Goal: Transaction & Acquisition: Register for event/course

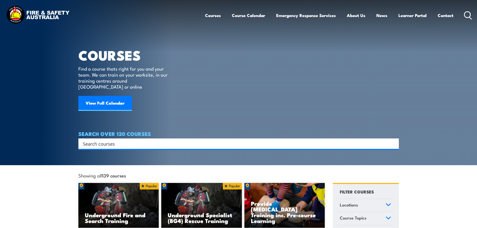
click at [104, 140] on input "Search input" at bounding box center [235, 144] width 305 height 8
type input "august"
click at [121, 142] on div "Search" at bounding box center [238, 143] width 320 height 11
click at [121, 140] on input "Search input" at bounding box center [235, 144] width 305 height 8
type input "a"
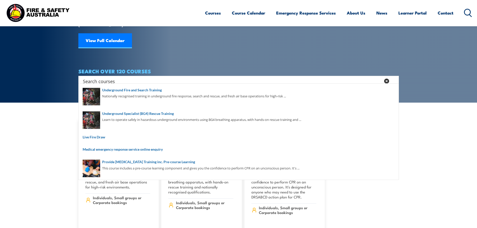
scroll to position [75, 0]
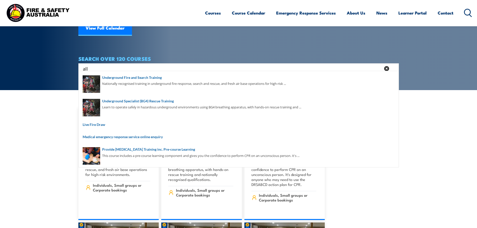
type input "all"
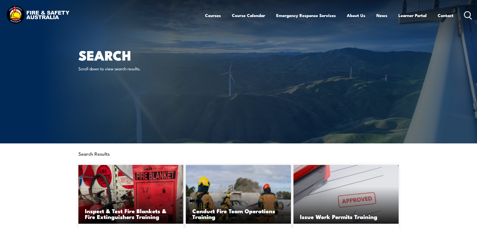
click at [466, 14] on icon at bounding box center [468, 15] width 8 height 8
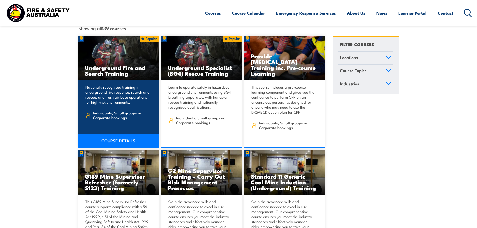
scroll to position [100, 0]
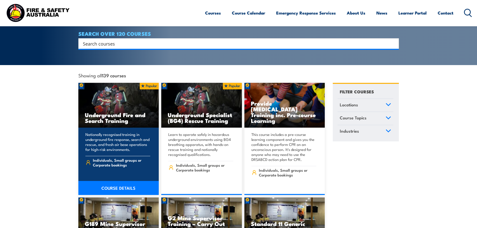
click at [110, 101] on img at bounding box center [118, 105] width 81 height 45
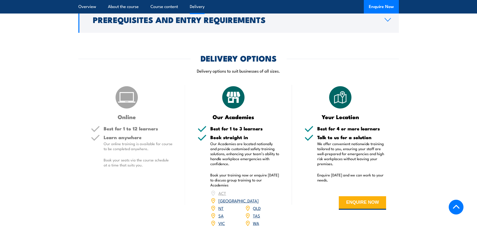
scroll to position [526, 0]
drag, startPoint x: 248, startPoint y: 54, endPoint x: 264, endPoint y: 54, distance: 16.5
click at [264, 68] on p "Delivery options to suit businesses of all sizes." at bounding box center [238, 71] width 320 height 6
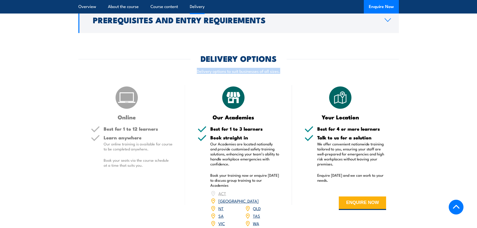
click at [264, 68] on p "Delivery options to suit businesses of all sizes." at bounding box center [238, 71] width 320 height 6
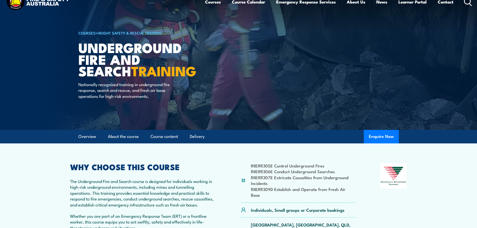
scroll to position [25, 0]
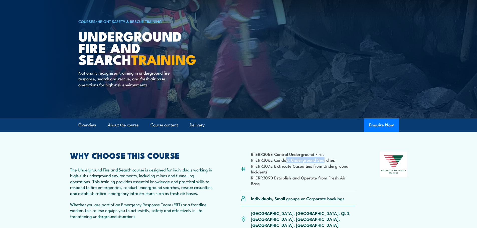
drag, startPoint x: 293, startPoint y: 160, endPoint x: 267, endPoint y: 135, distance: 36.5
click at [293, 157] on li "RIIERR306E Conduct Underground Searches" at bounding box center [303, 160] width 105 height 6
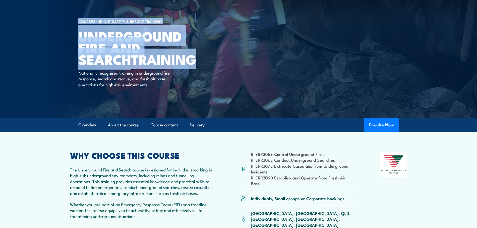
drag, startPoint x: 128, startPoint y: 61, endPoint x: 70, endPoint y: 34, distance: 64.1
click at [66, 33] on section "COURSES > Height Safety & Rescue Training Underground Fire and Search TRAINING …" at bounding box center [238, 46] width 477 height 143
click at [159, 56] on h1 "Underground Fire and Search TRAINING" at bounding box center [140, 47] width 124 height 35
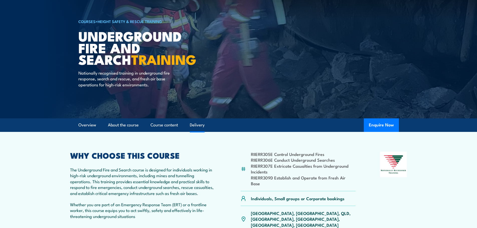
click at [198, 120] on link "Delivery" at bounding box center [197, 124] width 15 height 13
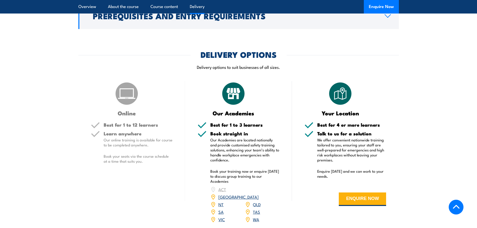
scroll to position [532, 0]
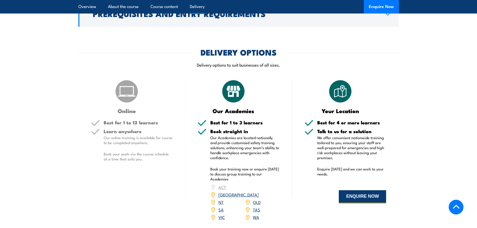
click at [367, 190] on button "ENQUIRE NOW" at bounding box center [362, 197] width 47 height 14
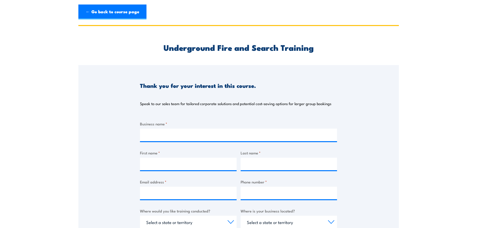
click at [275, 46] on h2 "Underground Fire and Search Training" at bounding box center [238, 47] width 197 height 7
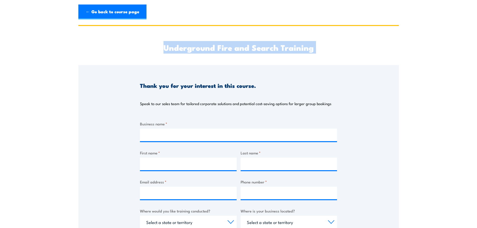
click at [275, 46] on h2 "Underground Fire and Search Training" at bounding box center [238, 47] width 197 height 7
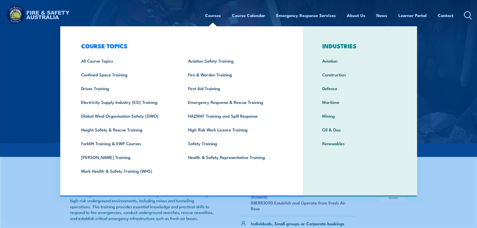
click at [44, 15] on img at bounding box center [38, 16] width 66 height 22
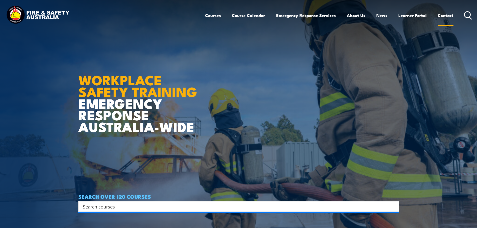
click at [442, 15] on link "Contact" at bounding box center [445, 15] width 16 height 13
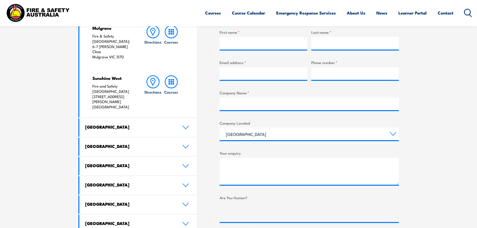
scroll to position [225, 0]
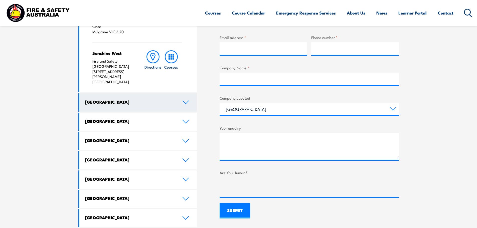
click at [184, 100] on icon at bounding box center [185, 102] width 7 height 4
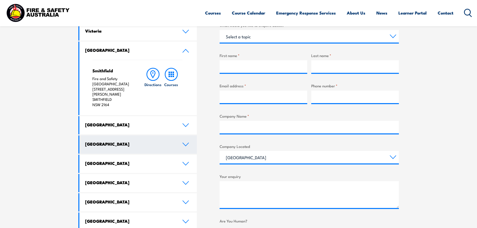
scroll to position [175, 0]
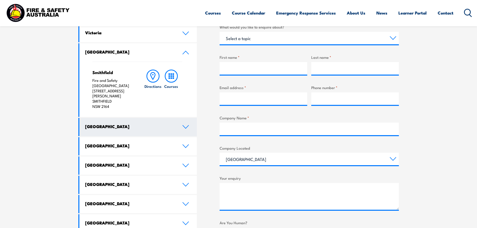
click at [183, 119] on link "[GEOGRAPHIC_DATA]" at bounding box center [138, 127] width 118 height 18
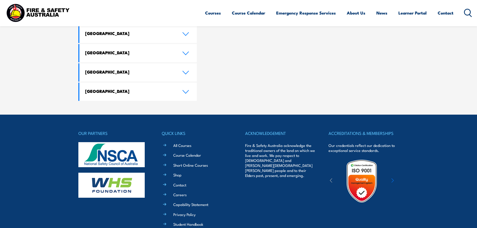
scroll to position [496, 0]
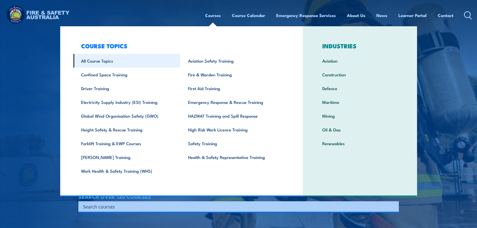
click at [102, 62] on link "All Course Topics" at bounding box center [126, 61] width 107 height 14
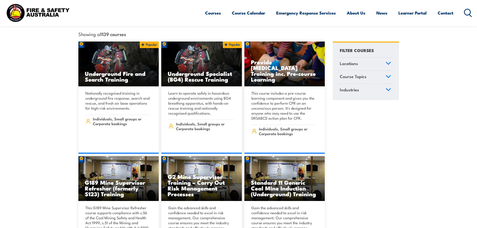
scroll to position [50, 0]
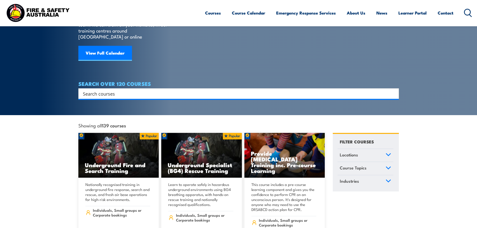
click at [33, 19] on img at bounding box center [38, 13] width 66 height 22
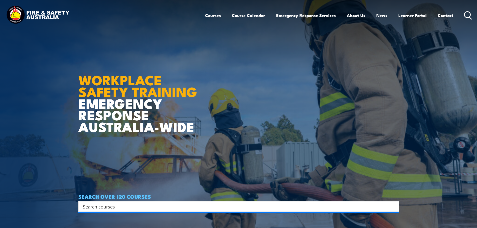
drag, startPoint x: 193, startPoint y: 127, endPoint x: 74, endPoint y: 83, distance: 127.2
click at [74, 83] on section "WORKPLACE SAFETY TRAINING EMERGENCY RESPONSE [GEOGRAPHIC_DATA]-WIDE SEARCH OVER…" at bounding box center [238, 114] width 477 height 228
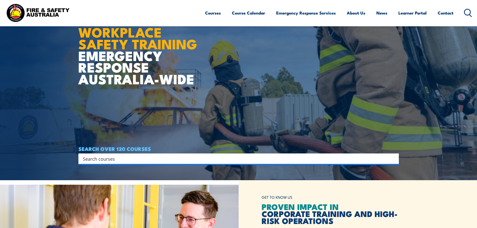
scroll to position [50, 0]
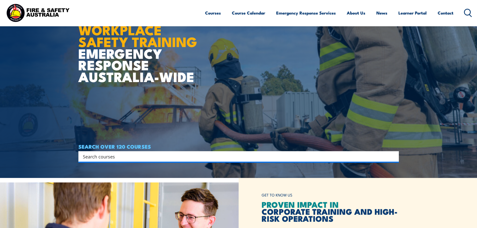
click at [206, 82] on article "WORKPLACE SAFETY TRAINING EMERGENCY RESPONSE [GEOGRAPHIC_DATA]-WIDE SEARCH OVER…" at bounding box center [238, 64] width 320 height 228
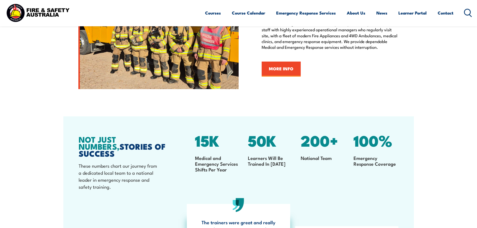
scroll to position [676, 0]
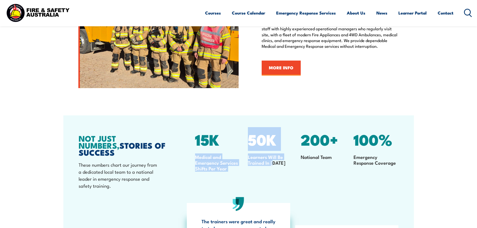
drag, startPoint x: 273, startPoint y: 150, endPoint x: 274, endPoint y: 160, distance: 10.3
click at [274, 160] on div "15K Medical and Emergency Services Shifts Per Year 50K Learners Will Be Trained…" at bounding box center [296, 165] width 211 height 61
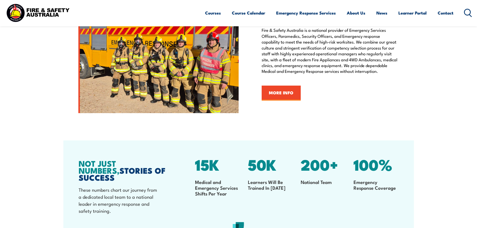
click at [379, 166] on span "100%" at bounding box center [372, 164] width 39 height 24
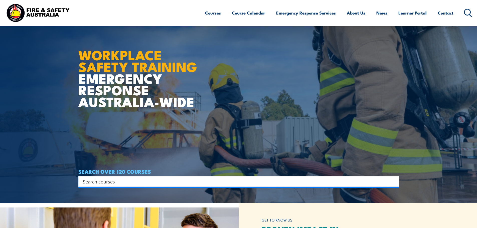
scroll to position [0, 0]
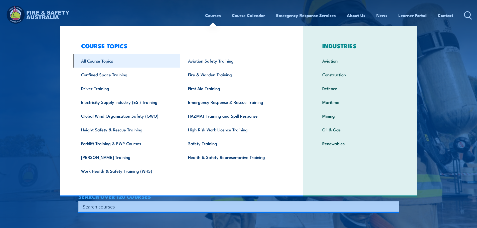
click at [96, 61] on link "All Course Topics" at bounding box center [126, 61] width 107 height 14
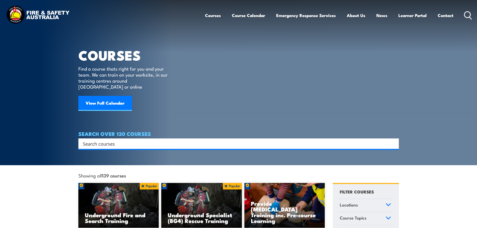
click at [164, 140] on input "Search input" at bounding box center [235, 144] width 305 height 8
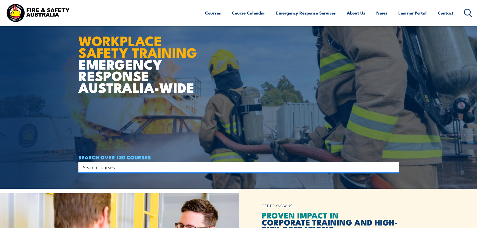
click at [176, 154] on div "SEARCH OVER 120 COURSES Search Filter by Locations Australian Capital Territory…" at bounding box center [238, 163] width 320 height 18
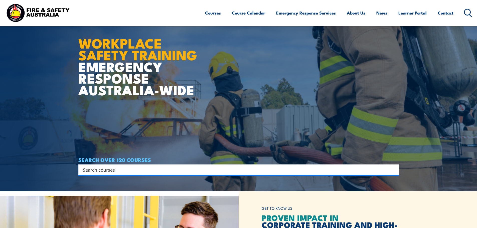
scroll to position [25, 0]
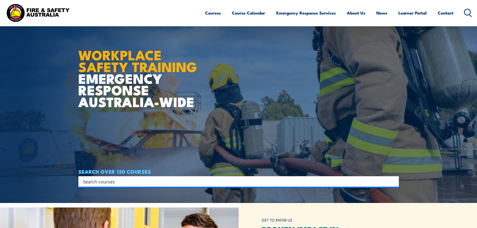
click at [164, 184] on input "Search input" at bounding box center [235, 182] width 305 height 8
click at [193, 183] on input "Search input" at bounding box center [235, 182] width 305 height 8
type input "f"
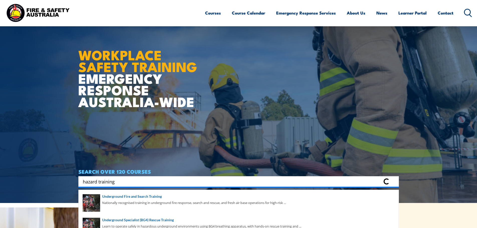
type input "hazard training"
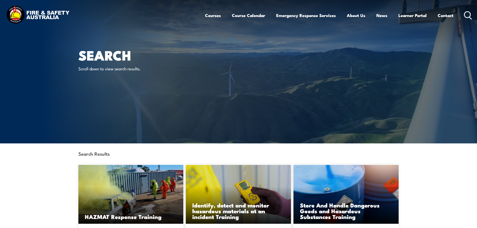
click at [111, 68] on p "Scroll down to view search results." at bounding box center [123, 69] width 91 height 6
click at [379, 20] on link "News" at bounding box center [381, 15] width 11 height 13
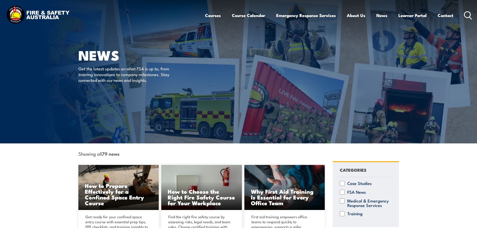
click at [18, 14] on img at bounding box center [38, 16] width 66 height 22
click at [468, 15] on icon at bounding box center [468, 15] width 8 height 8
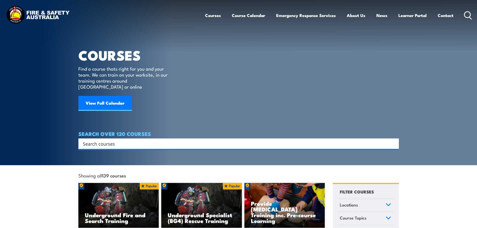
click at [101, 60] on h1 "COURSES" at bounding box center [126, 55] width 96 height 12
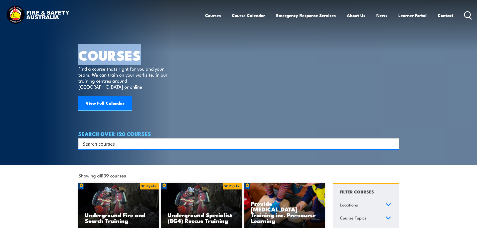
click at [101, 60] on h1 "COURSES" at bounding box center [126, 55] width 96 height 12
click at [96, 100] on link "View Full Calendar" at bounding box center [105, 103] width 54 height 15
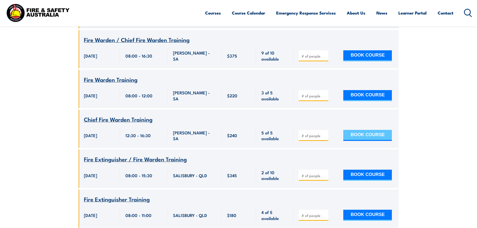
scroll to position [676, 0]
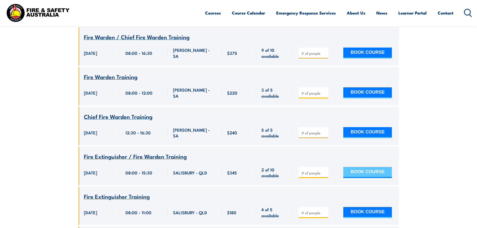
click at [363, 167] on button "BOOK COURSE" at bounding box center [367, 172] width 49 height 11
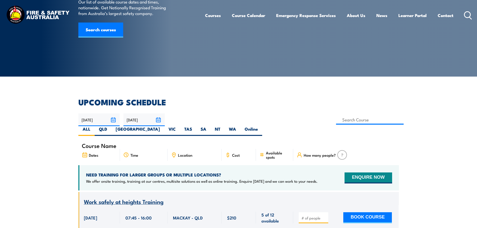
scroll to position [0, 0]
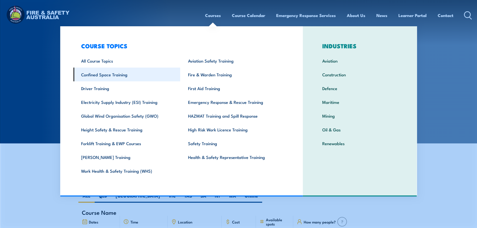
click at [97, 72] on link "Confined Space Training" at bounding box center [126, 75] width 107 height 14
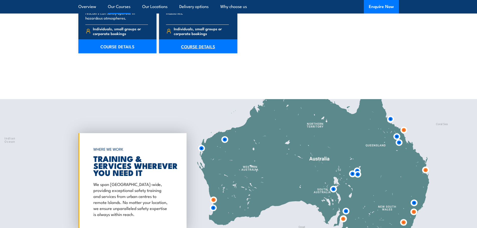
scroll to position [551, 0]
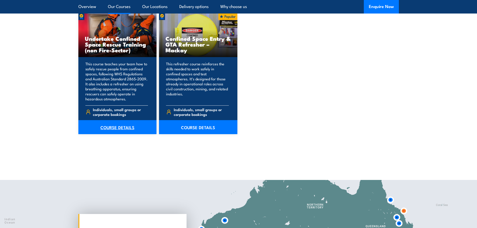
click at [124, 124] on link "COURSE DETAILS" at bounding box center [117, 127] width 78 height 14
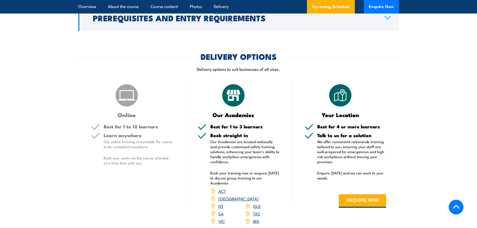
scroll to position [651, 0]
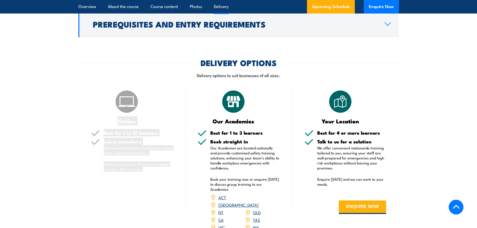
drag, startPoint x: 145, startPoint y: 169, endPoint x: 90, endPoint y: 94, distance: 93.2
click at [90, 94] on div "Online Best for 1 to 12 learners Learn anywhere Our online training is availabl…" at bounding box center [131, 163] width 107 height 148
click at [149, 109] on div "Online" at bounding box center [132, 106] width 82 height 35
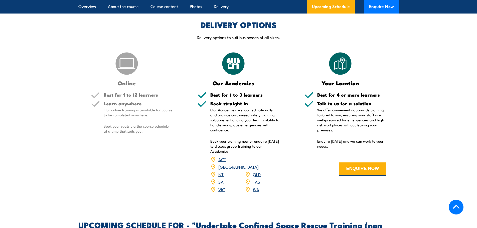
scroll to position [701, 0]
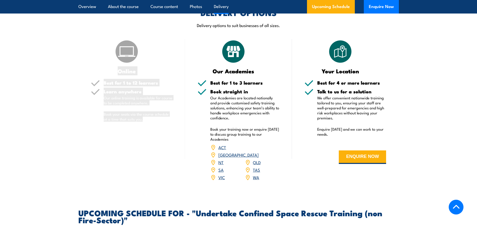
drag, startPoint x: 151, startPoint y: 118, endPoint x: 101, endPoint y: 48, distance: 86.1
click at [101, 48] on div "Online Best for 1 to 12 learners Learn anywhere Our online training is availabl…" at bounding box center [131, 113] width 107 height 148
click at [261, 110] on p "Our Academies are located nationally and provide customised safety training sol…" at bounding box center [244, 107] width 69 height 25
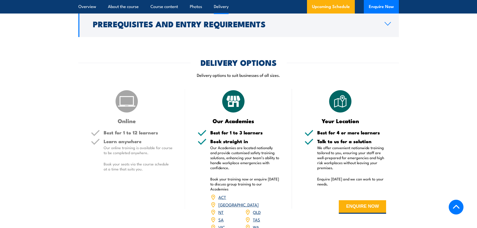
scroll to position [651, 0]
drag, startPoint x: 265, startPoint y: 137, endPoint x: 207, endPoint y: 119, distance: 60.7
click at [207, 119] on div "Our Academies Best for 1 to 3 learners Book straight in Our Academies are locat…" at bounding box center [238, 163] width 107 height 148
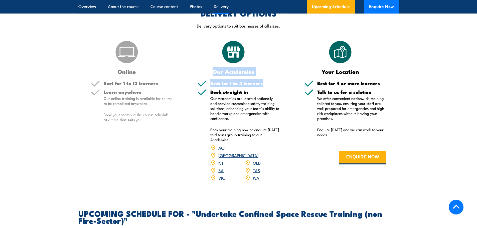
scroll to position [701, 0]
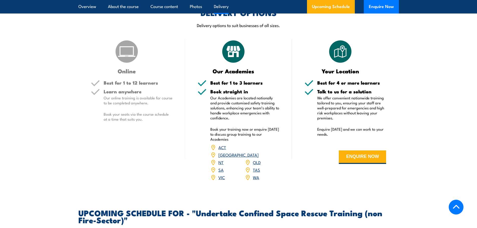
click at [227, 94] on h5 "Book straight in" at bounding box center [244, 91] width 69 height 5
click at [230, 72] on h3 "Our Academies" at bounding box center [233, 71] width 72 height 6
click at [127, 152] on div "Online Best for 1 to 12 learners Learn anywhere Our online training is availabl…" at bounding box center [131, 113] width 107 height 148
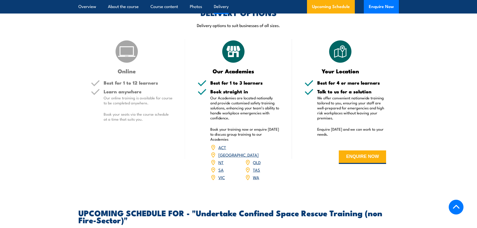
click at [238, 104] on p "Our Academies are located nationally and provide customised safety training sol…" at bounding box center [244, 107] width 69 height 25
click at [220, 149] on link "ACT" at bounding box center [222, 147] width 8 height 6
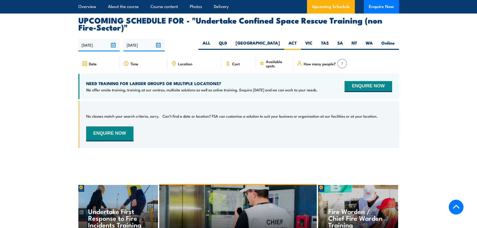
scroll to position [902, 0]
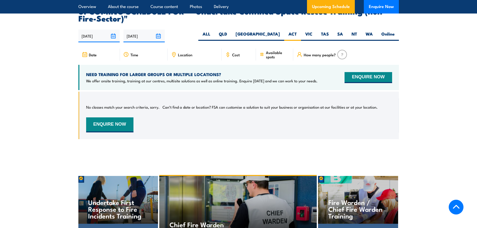
click at [116, 105] on p "No classes match your search criteria, sorry." at bounding box center [122, 107] width 73 height 5
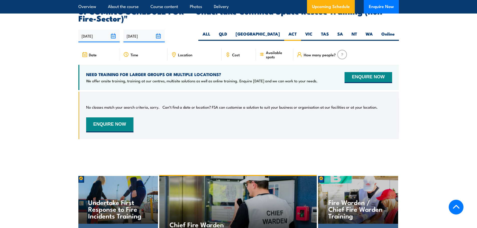
click at [116, 105] on p "No classes match your search criteria, sorry." at bounding box center [122, 107] width 73 height 5
click at [112, 118] on button "ENQUIRE NOW" at bounding box center [109, 124] width 47 height 15
